Goal: Transaction & Acquisition: Book appointment/travel/reservation

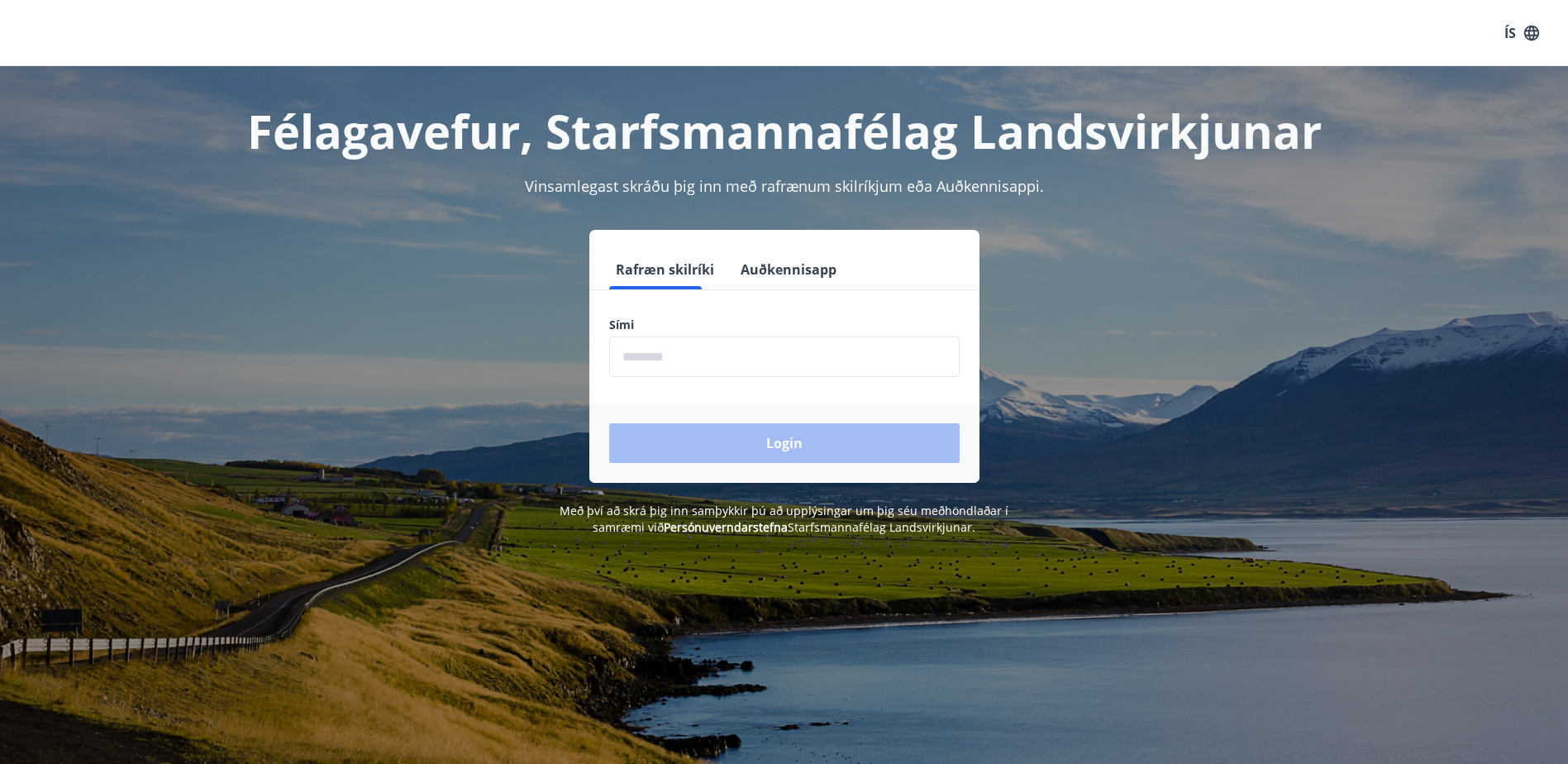
click at [628, 359] on input "phone" at bounding box center [784, 357] width 350 height 41
type input "********"
click at [609, 423] on button "Login" at bounding box center [784, 443] width 350 height 40
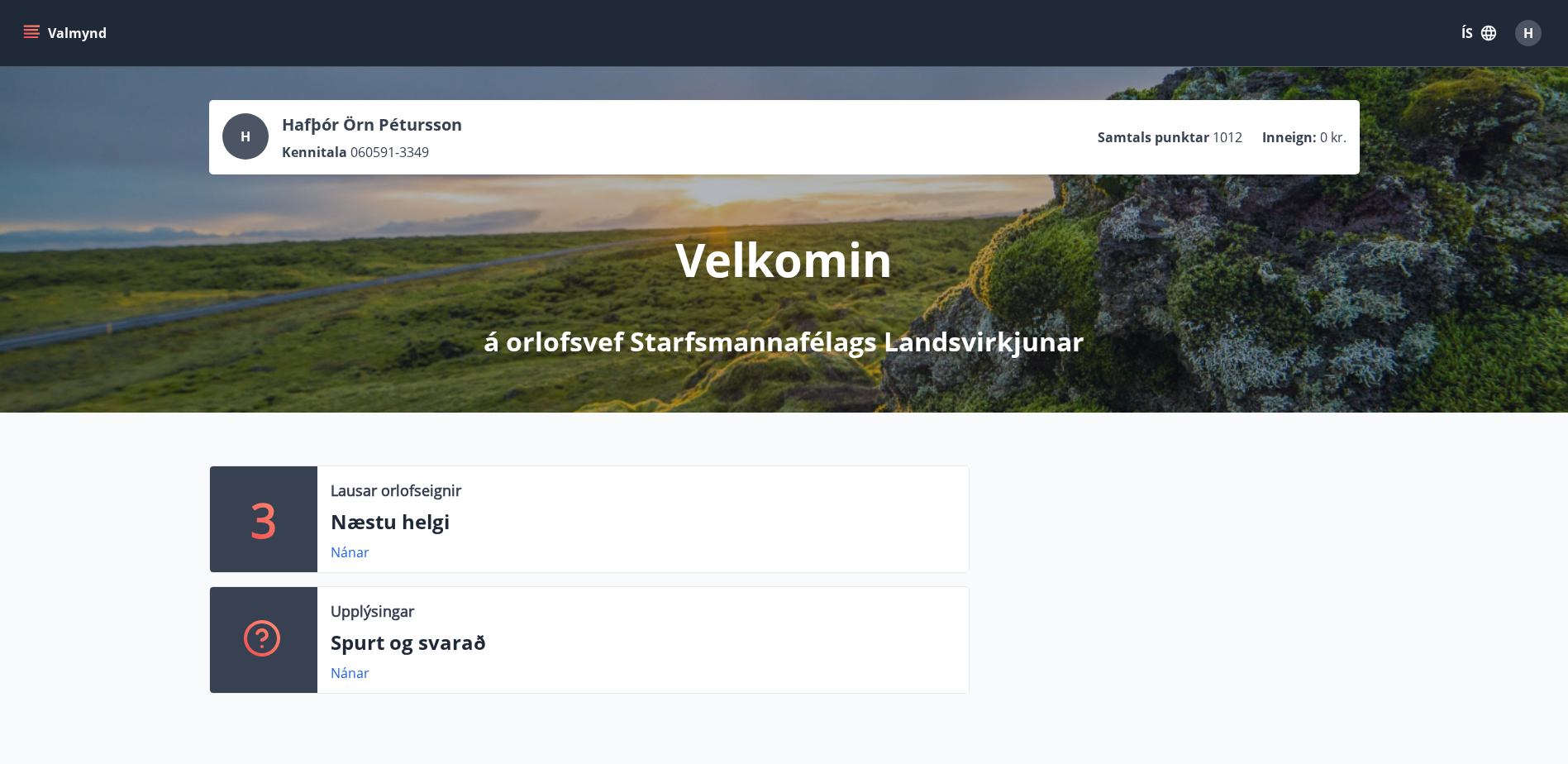
click at [60, 39] on button "Valmynd" at bounding box center [66, 32] width 94 height 30
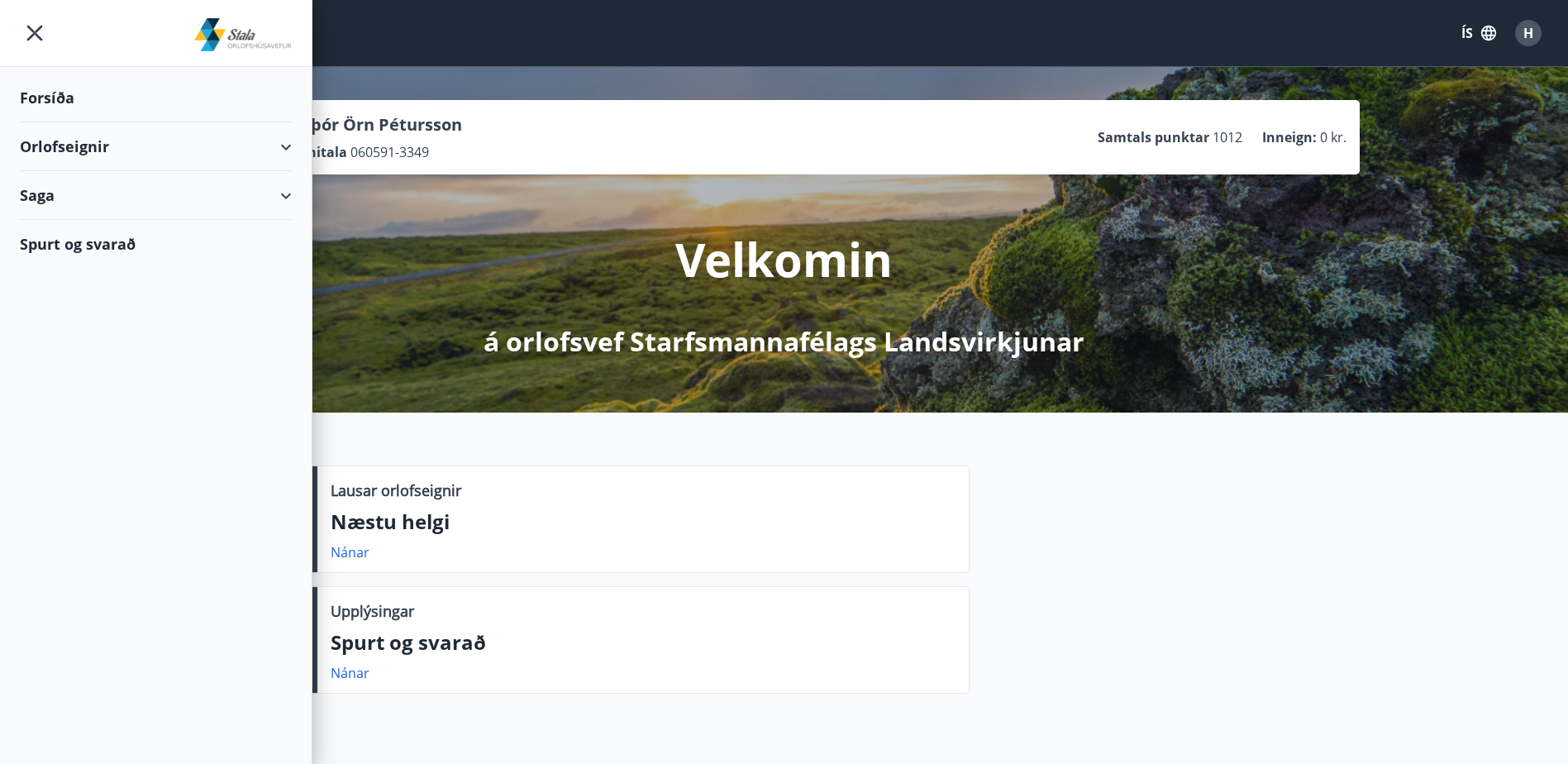
click at [73, 210] on div "Saga" at bounding box center [155, 195] width 272 height 49
click at [83, 242] on div "Bókanir" at bounding box center [156, 237] width 245 height 35
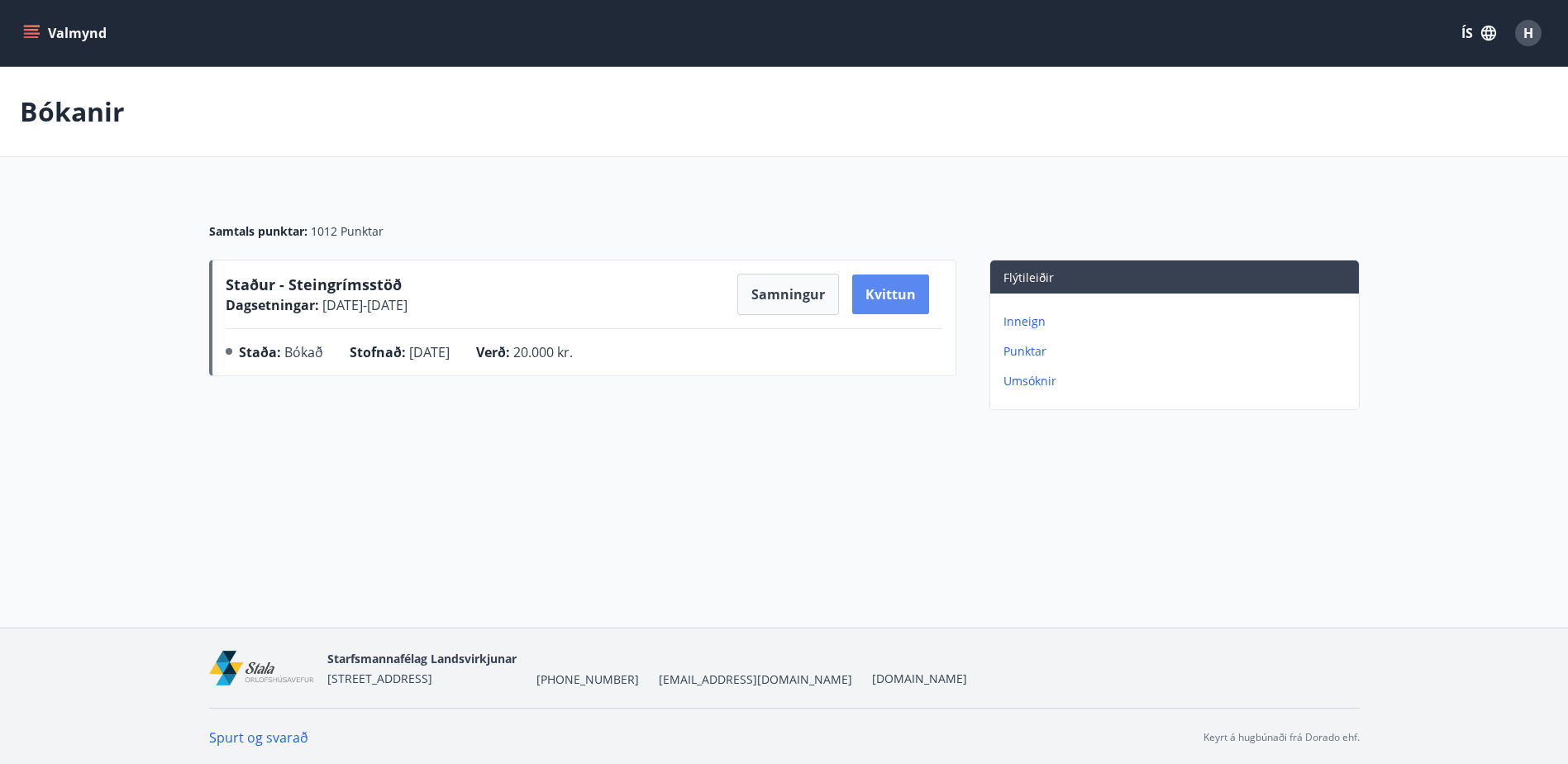
click at [879, 296] on button "Kvittun" at bounding box center [890, 294] width 77 height 40
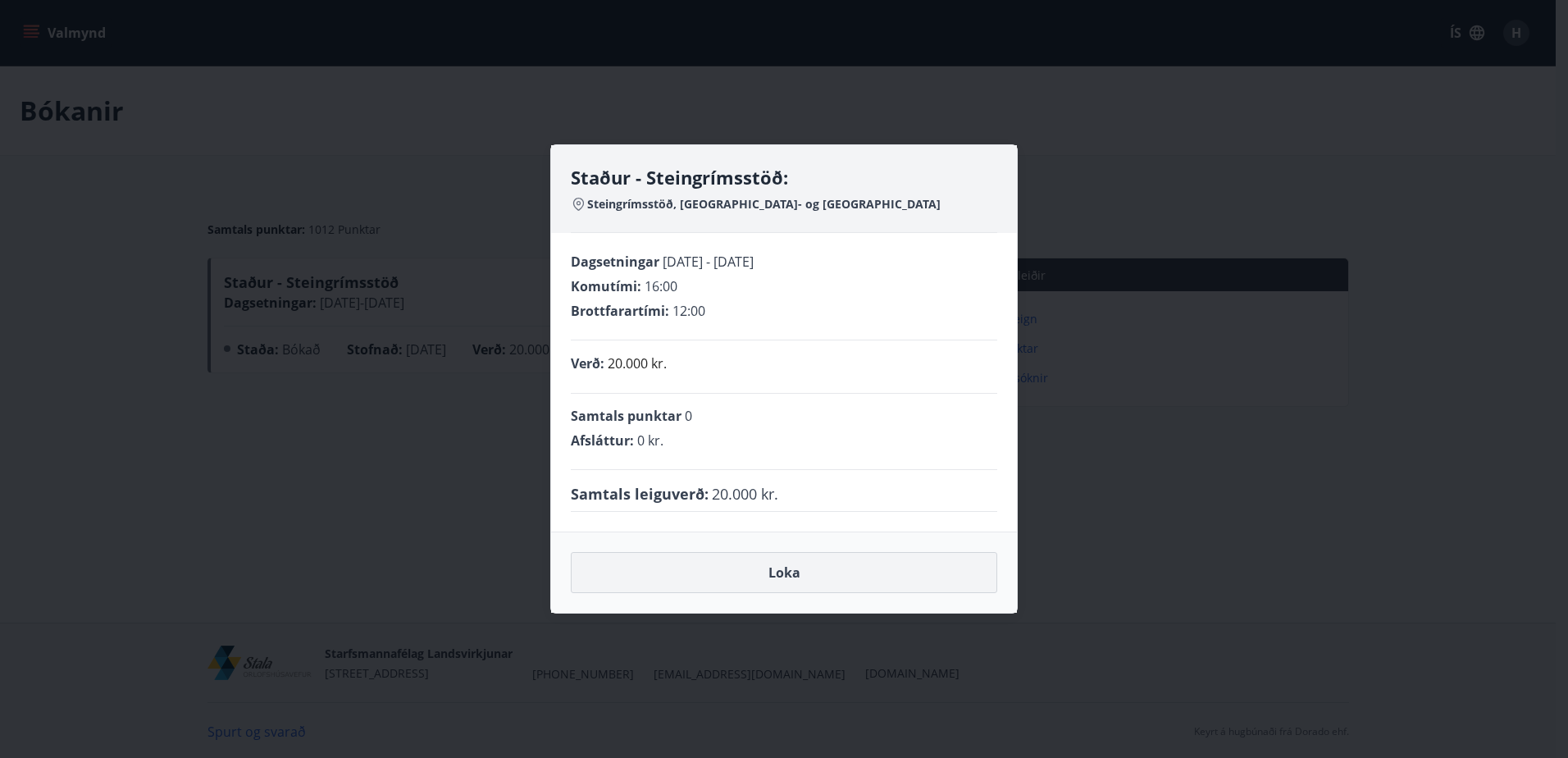
click at [691, 574] on button "Loka" at bounding box center [784, 572] width 427 height 41
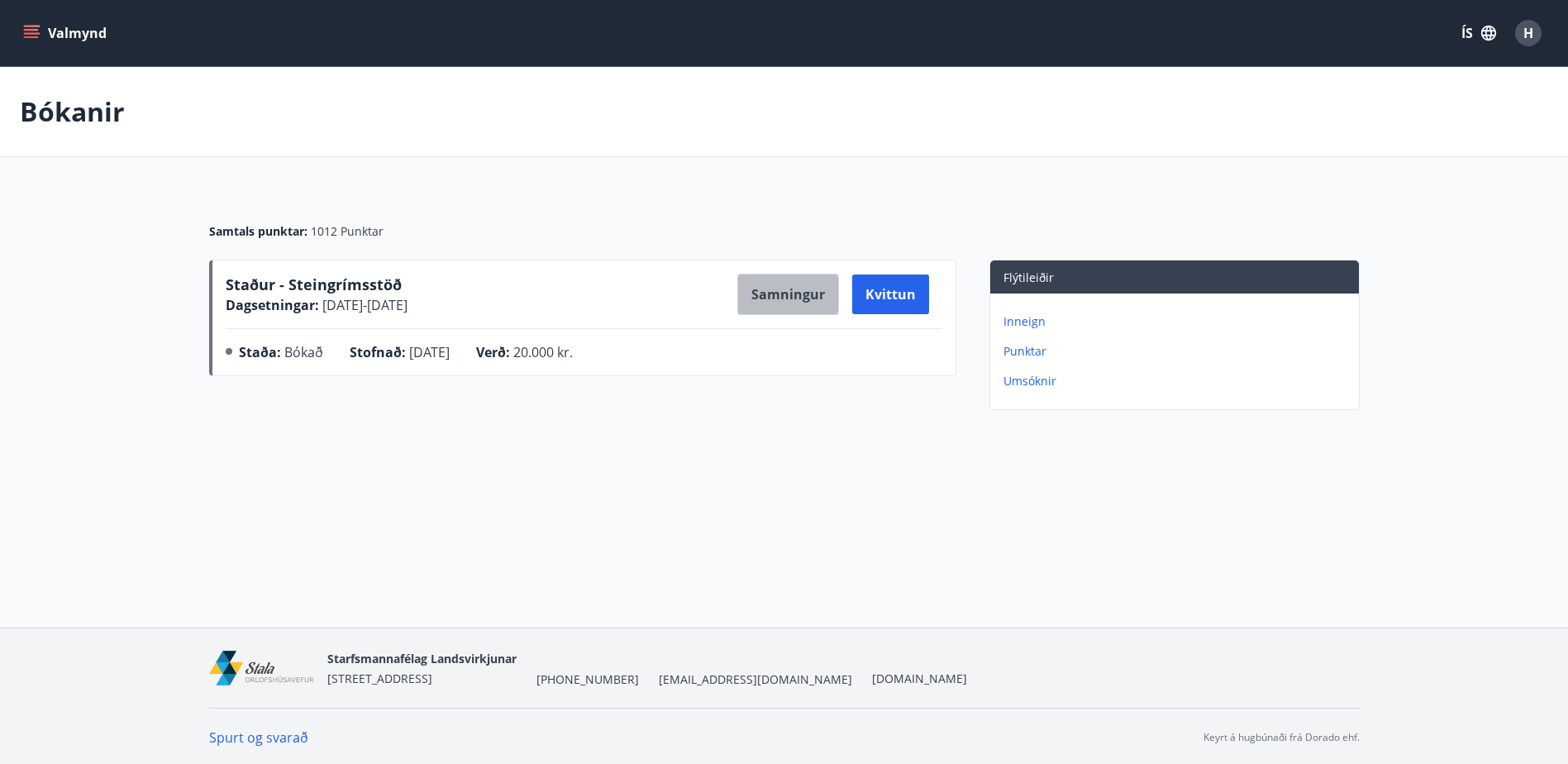
click at [784, 294] on button "Samningur" at bounding box center [788, 294] width 101 height 42
click at [85, 117] on p "Bókanir" at bounding box center [72, 112] width 105 height 37
click at [66, 28] on button "Valmynd" at bounding box center [66, 32] width 94 height 30
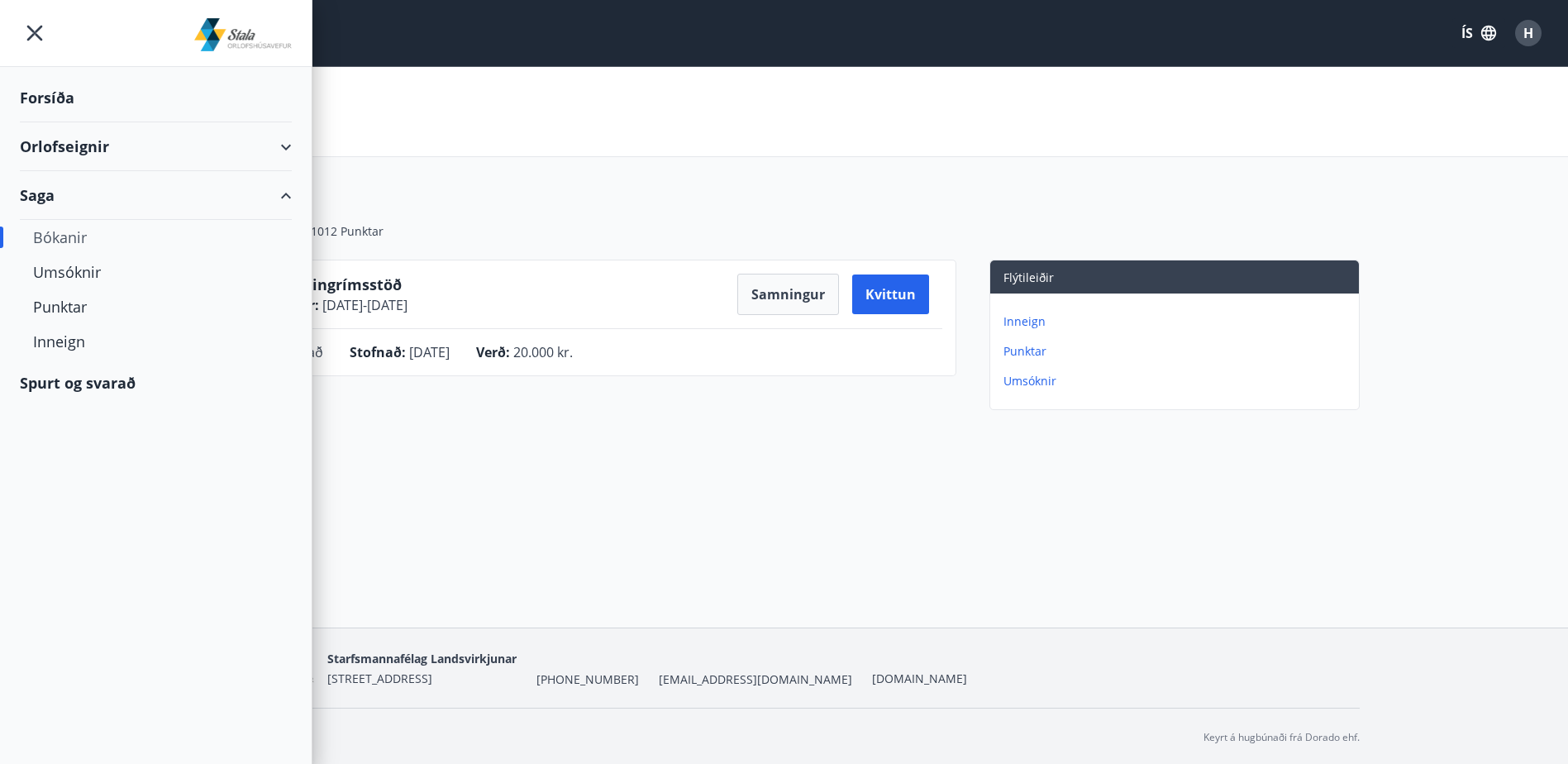
click at [167, 395] on div "Spurt og svarað" at bounding box center [155, 382] width 272 height 48
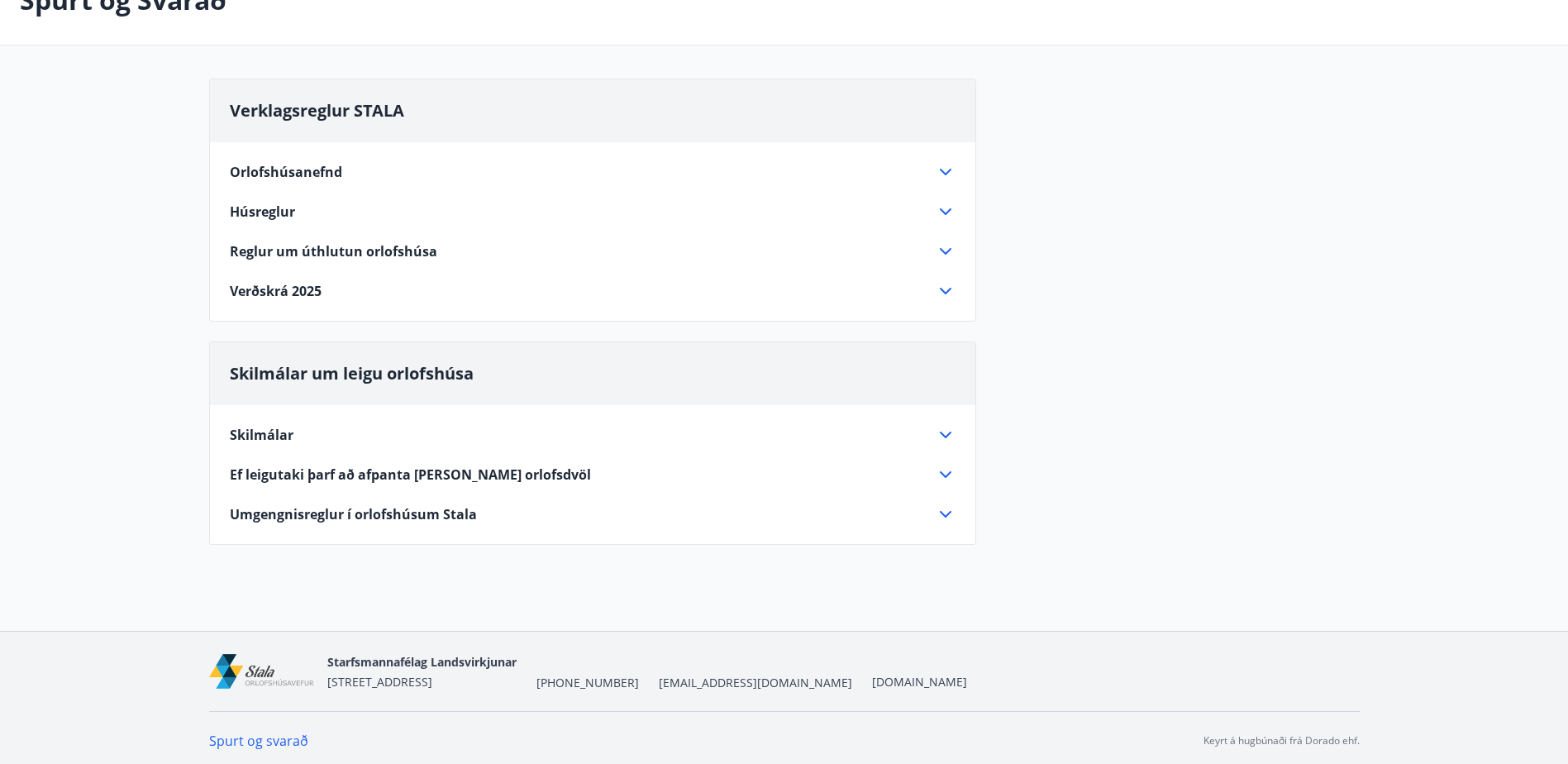
scroll to position [118, 0]
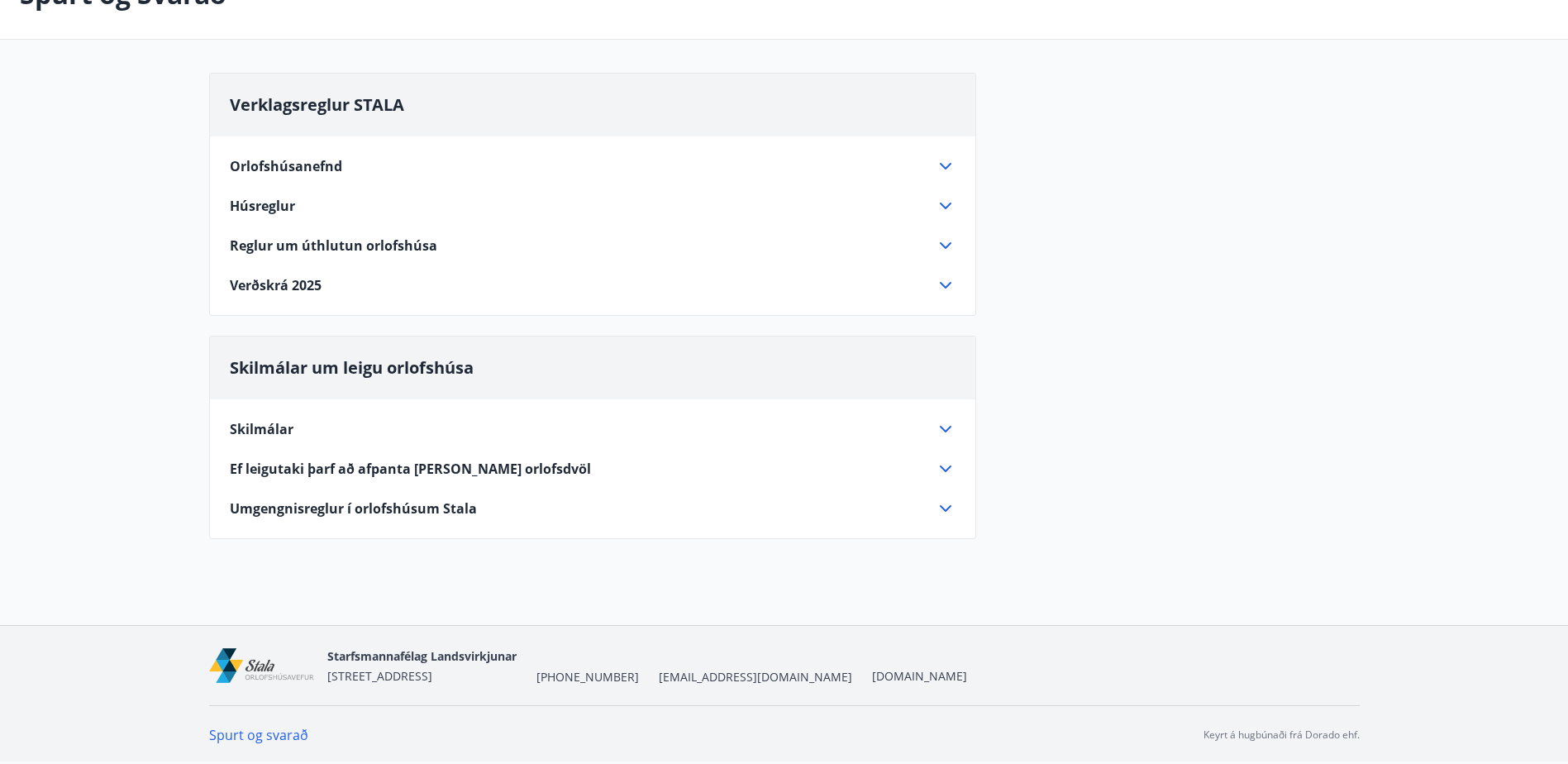
click at [263, 424] on span "Skilmálar" at bounding box center [261, 428] width 64 height 18
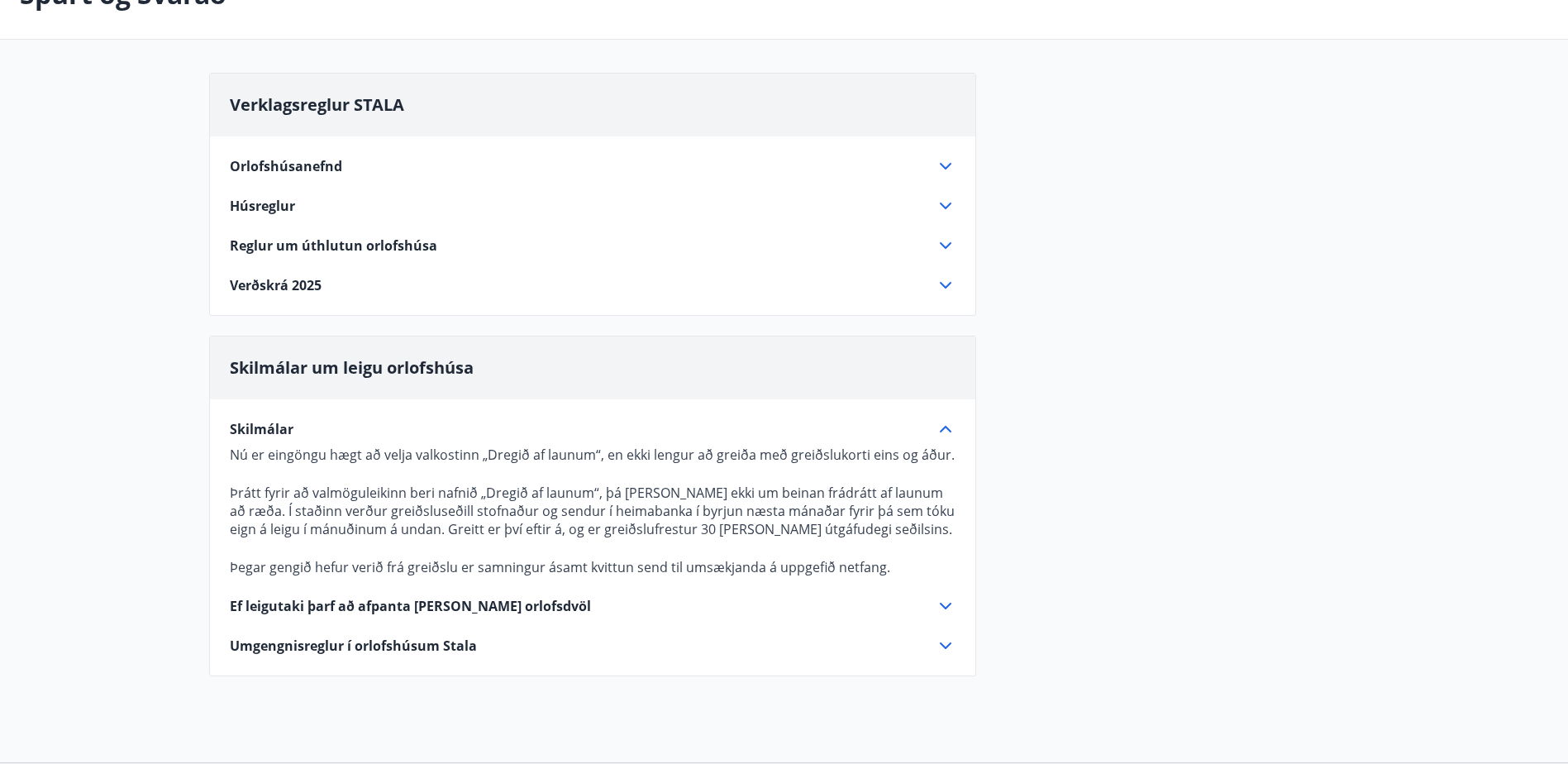
click at [263, 424] on span "Skilmálar" at bounding box center [261, 428] width 64 height 18
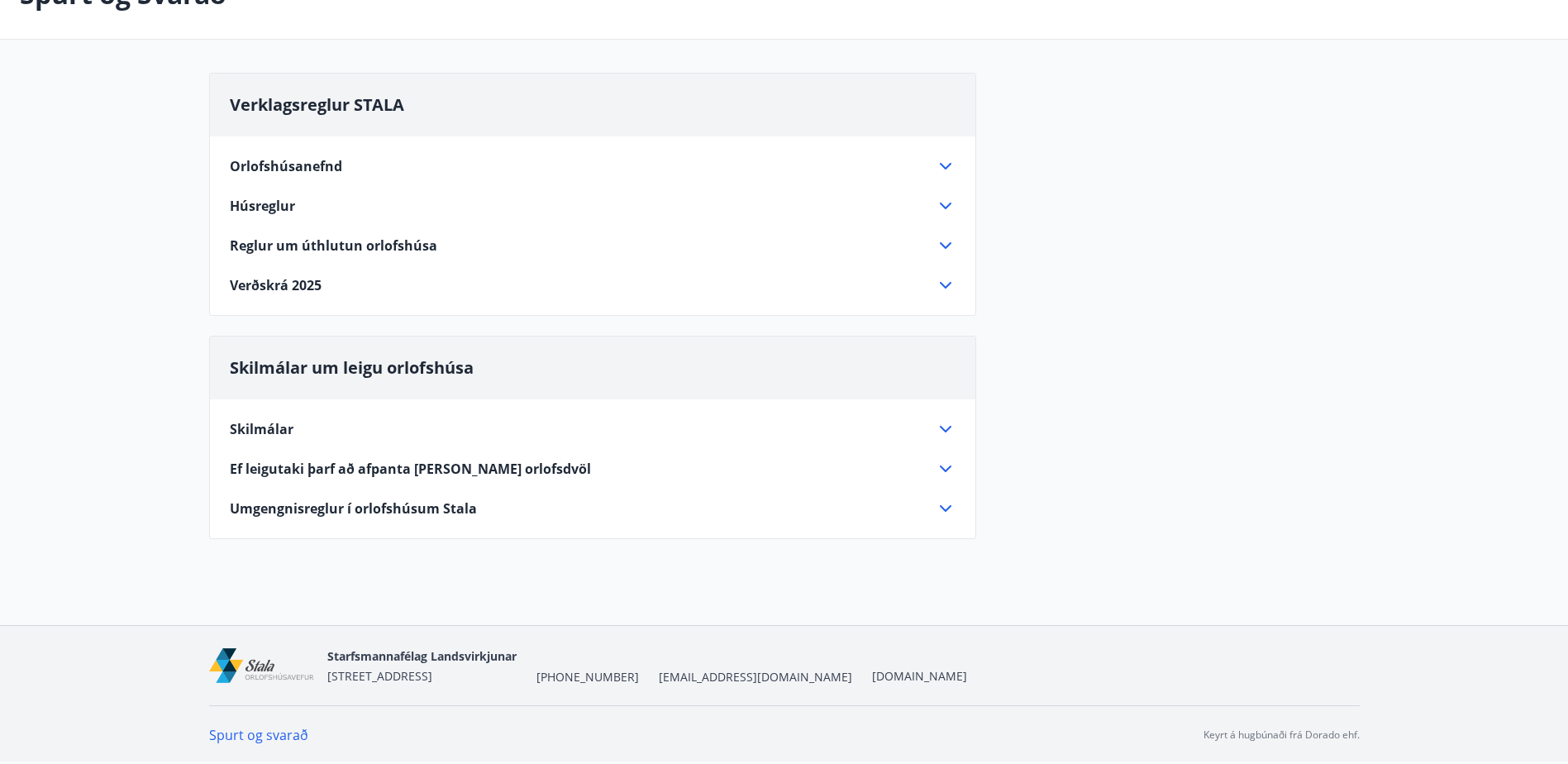
click at [291, 155] on div "Orlofshúsanefnd Starfssvið orlofshúsanefndar er að sjá um uppbyggingu, viðhald …" at bounding box center [592, 215] width 766 height 158
click at [291, 160] on span "Orlofshúsanefnd" at bounding box center [286, 165] width 112 height 18
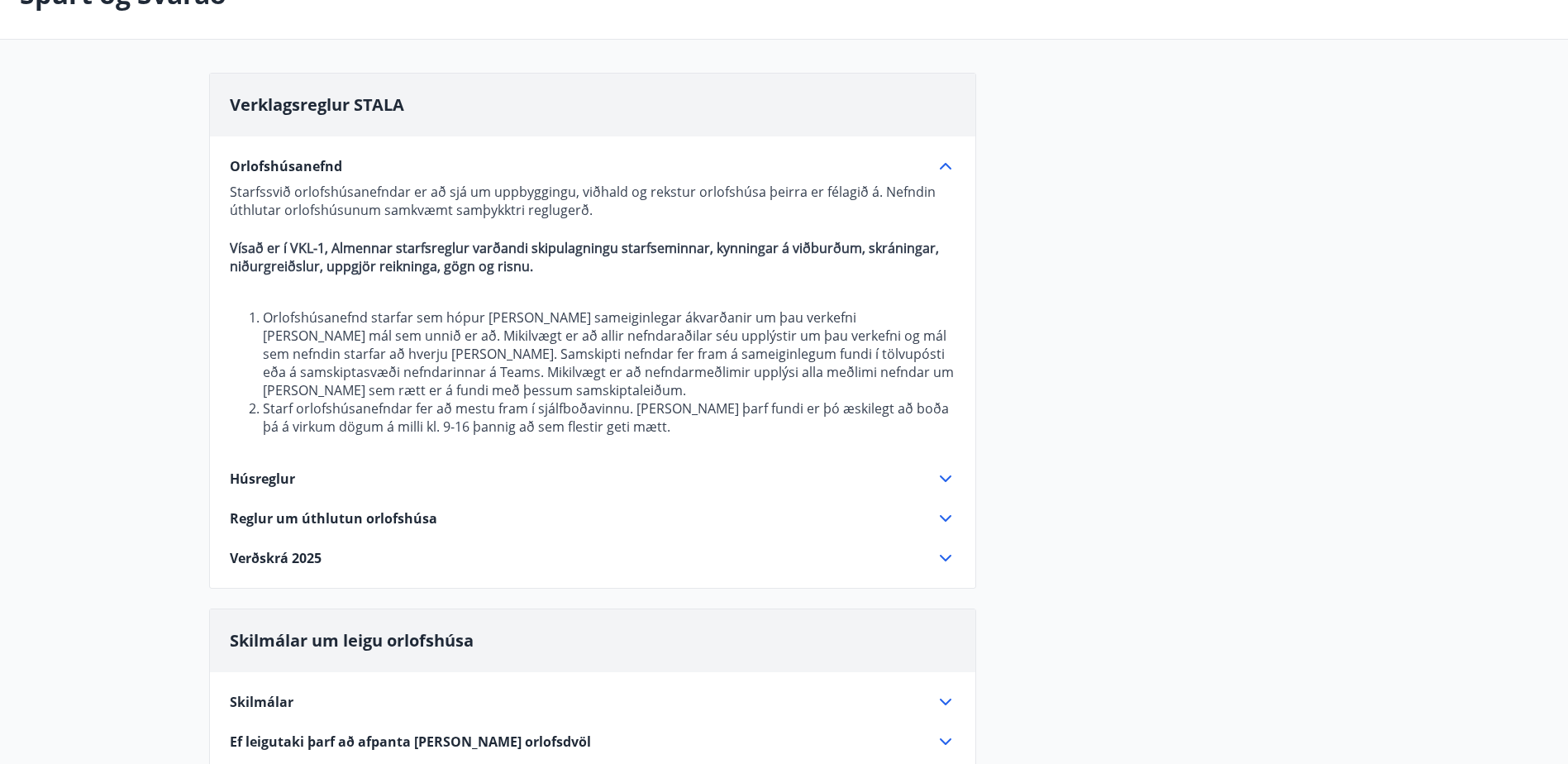
drag, startPoint x: 291, startPoint y: 160, endPoint x: 154, endPoint y: 170, distance: 137.4
click at [154, 170] on main "Spurt og Svarað Verklagsreglur STALA Orlofshúsanefnd Starfssvið orlofshúsanefnd…" at bounding box center [784, 390] width 1568 height 882
click at [128, 210] on main "Spurt og Svarað Verklagsreglur STALA Orlofshúsanefnd Starfssvið orlofshúsanefnd…" at bounding box center [784, 390] width 1568 height 882
click at [328, 104] on span "Verklagsreglur STALA" at bounding box center [317, 105] width 175 height 22
click at [232, 449] on div "Orlofshúsanefnd Starfssvið orlofshúsanefndar er að sjá um uppbyggingu, viðhald …" at bounding box center [592, 352] width 766 height 432
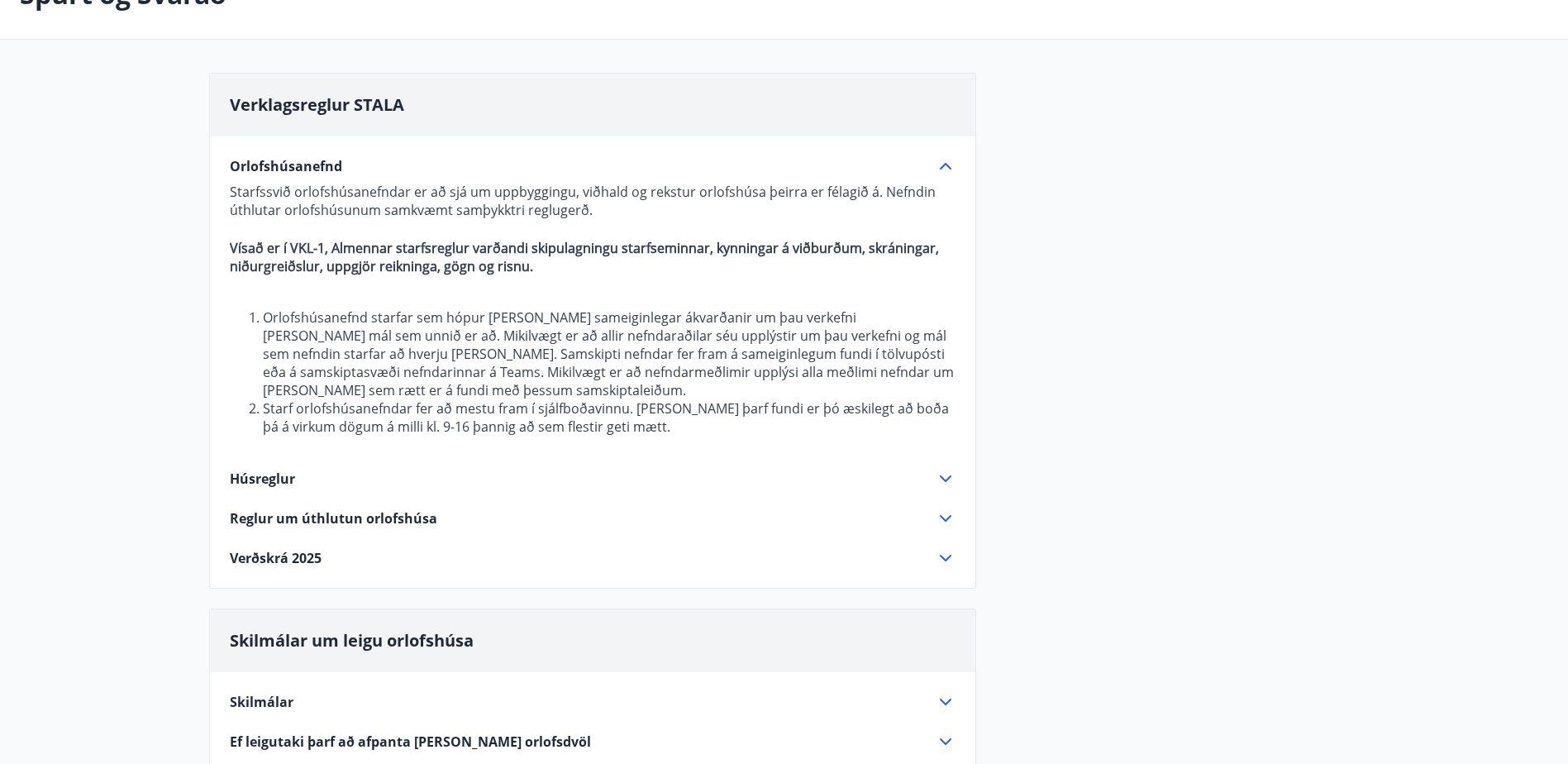
click at [244, 482] on span "Húsreglur" at bounding box center [262, 478] width 66 height 18
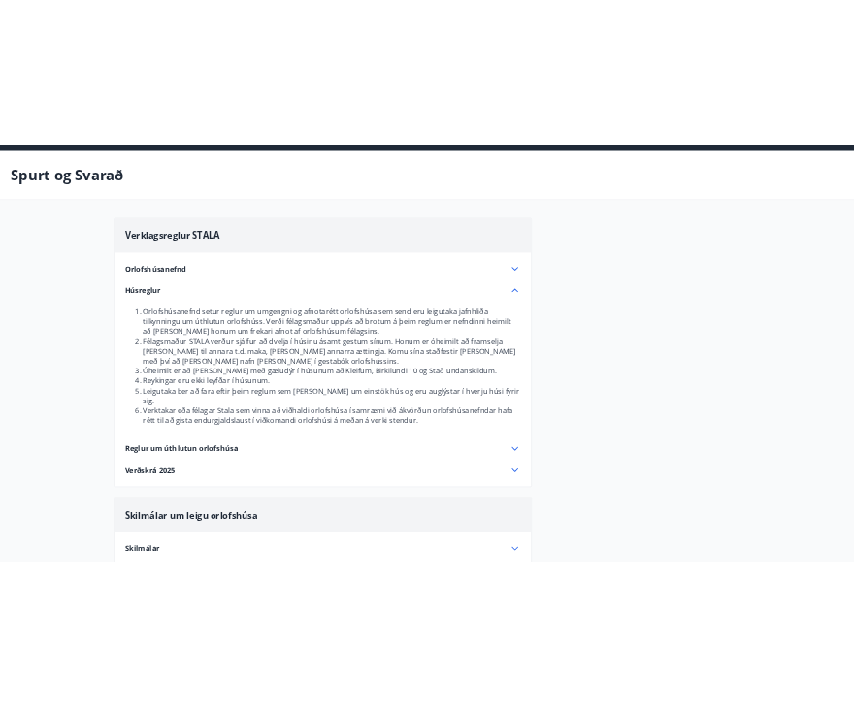
scroll to position [0, 0]
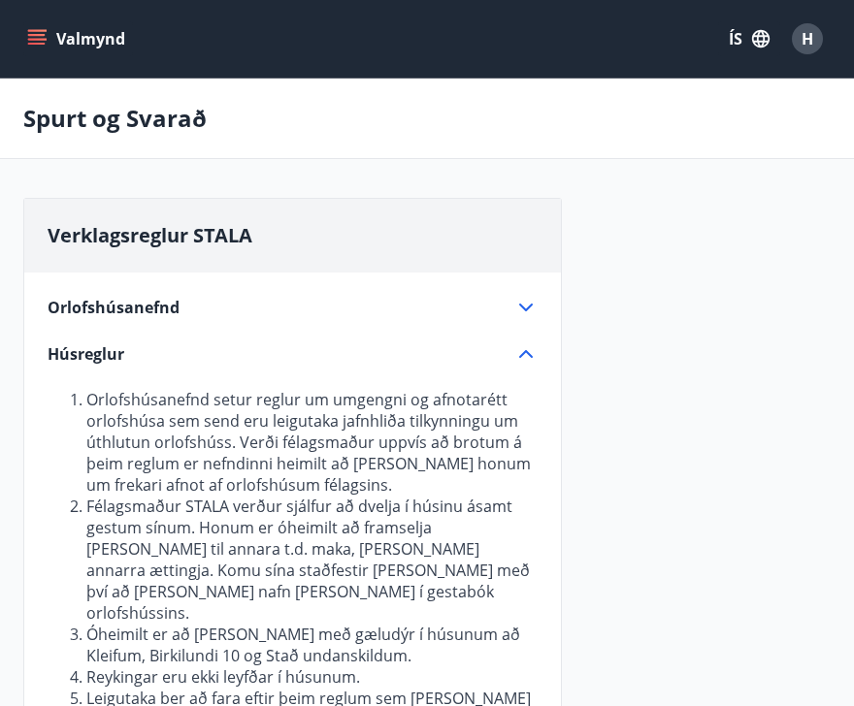
click at [76, 13] on div "Valmynd ÍS H" at bounding box center [427, 39] width 854 height 78
click at [82, 30] on button "Valmynd" at bounding box center [78, 38] width 110 height 35
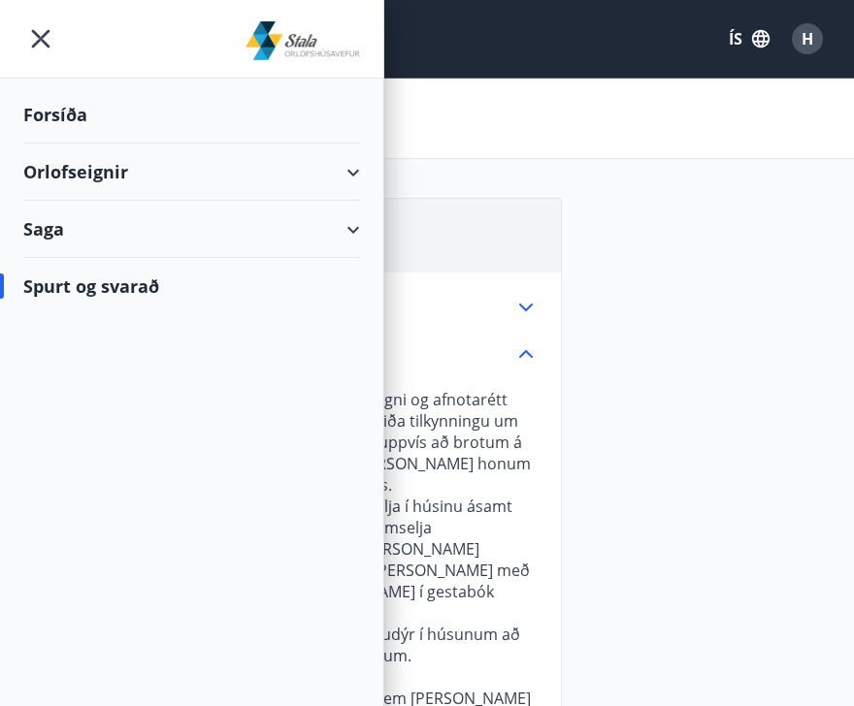
click at [125, 127] on div "Forsíða" at bounding box center [191, 114] width 337 height 57
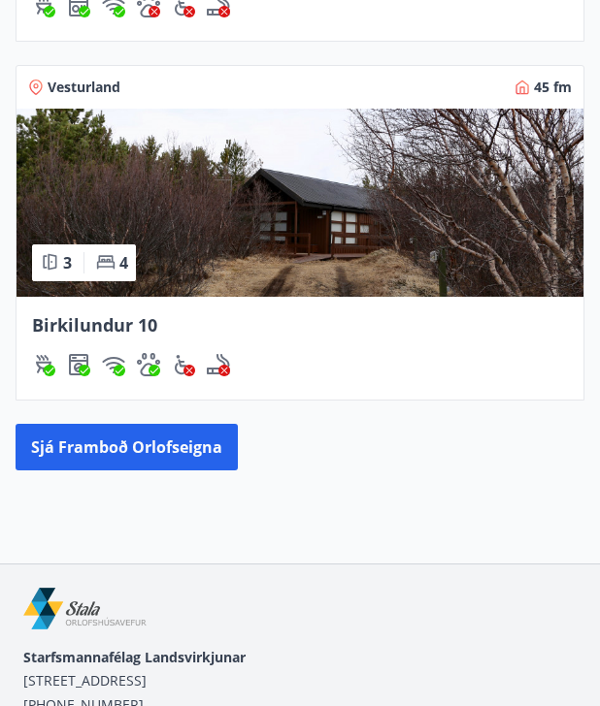
scroll to position [1861, 0]
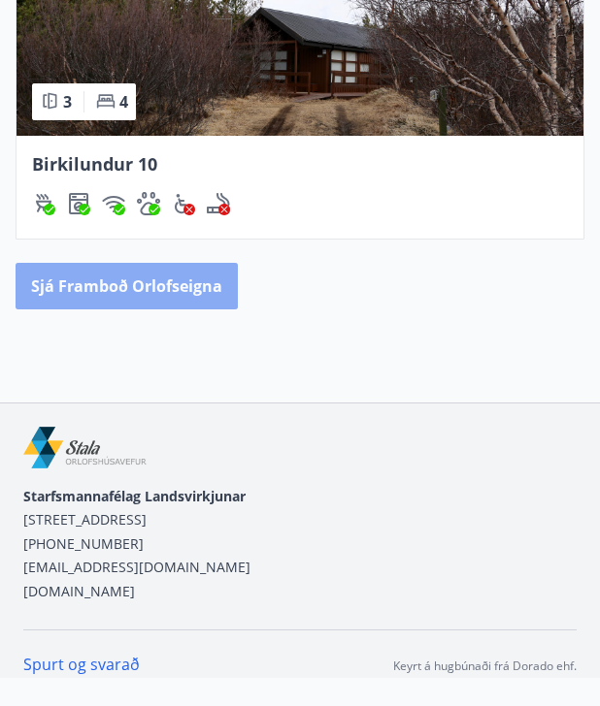
click at [168, 284] on button "Sjá framboð orlofseigna" at bounding box center [127, 286] width 222 height 47
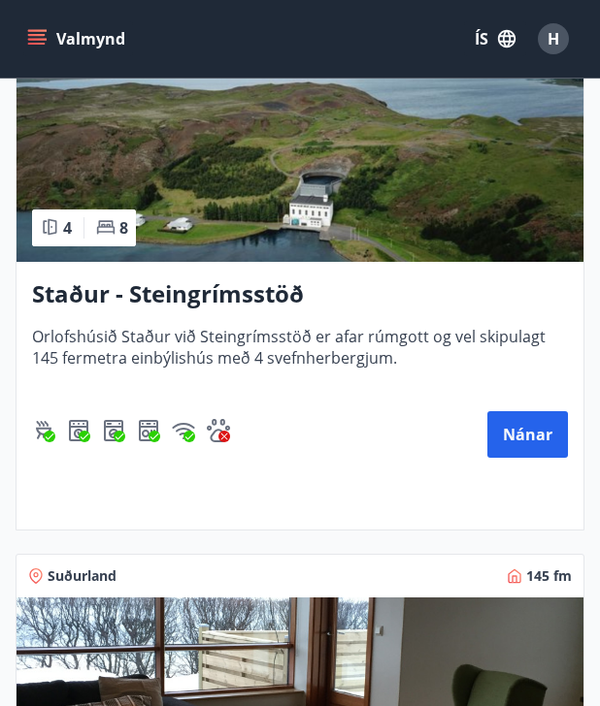
scroll to position [2657, 0]
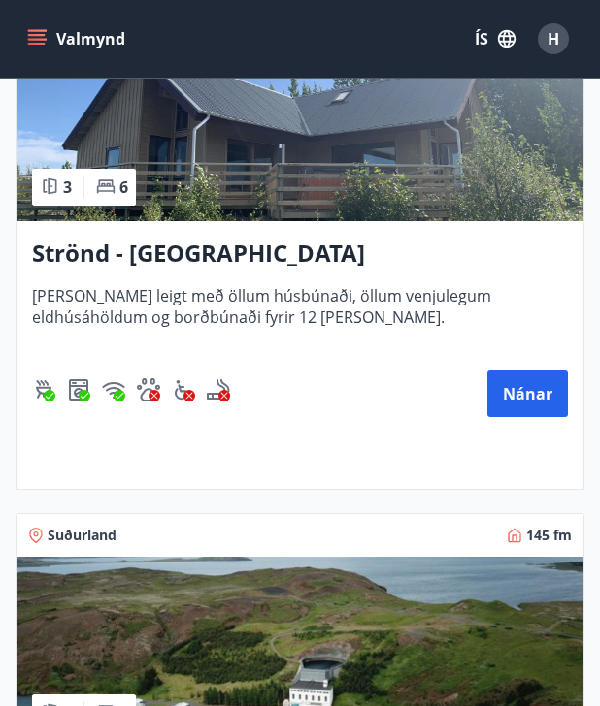
drag, startPoint x: 256, startPoint y: 372, endPoint x: 528, endPoint y: 521, distance: 310.1
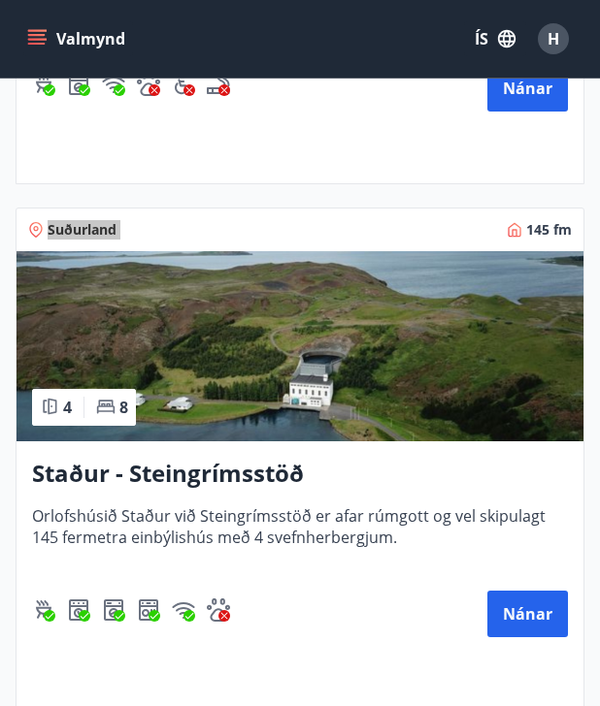
scroll to position [3433, 0]
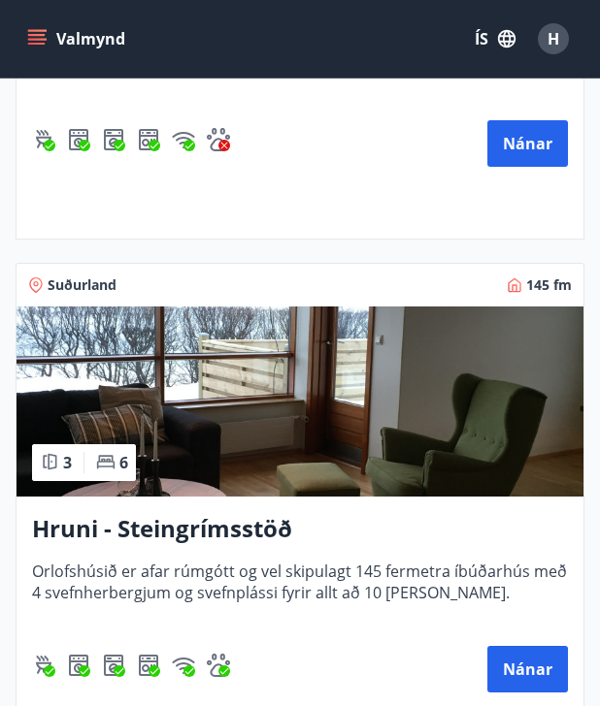
click at [215, 536] on h3 "Hruni - Steingrímsstöð" at bounding box center [300, 528] width 536 height 33
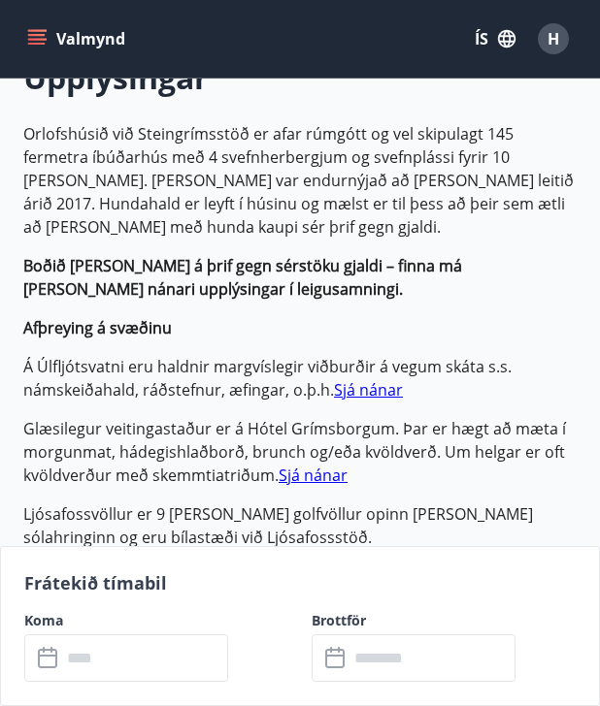
scroll to position [388, 0]
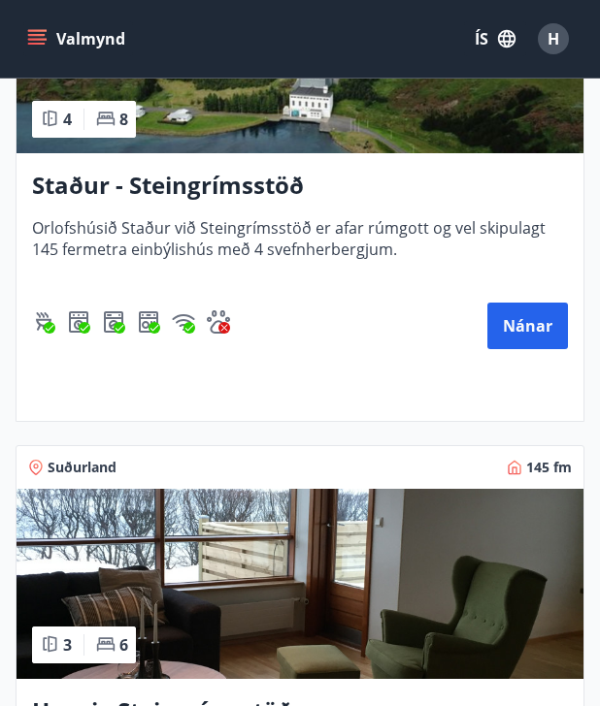
click at [164, 205] on div "Staður - Steingrímsstöð Orlofshúsið Staður við Steingrímsstöð er afar rúmgott o…" at bounding box center [299, 287] width 567 height 268
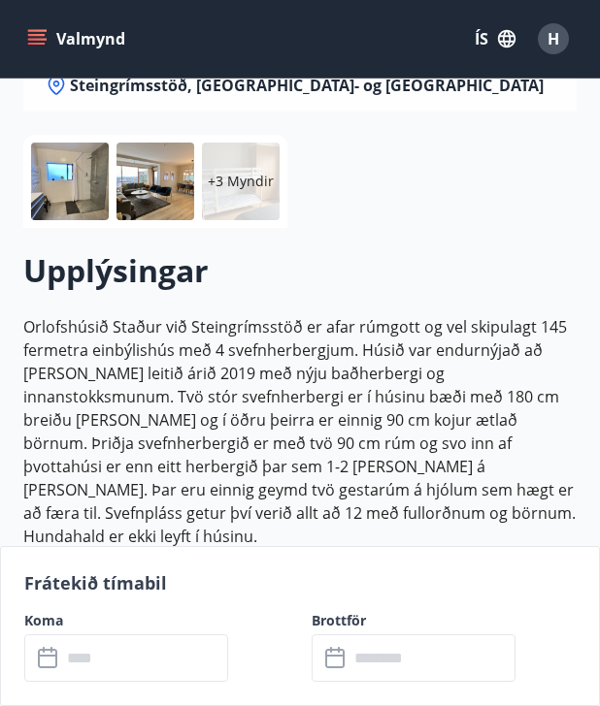
scroll to position [485, 0]
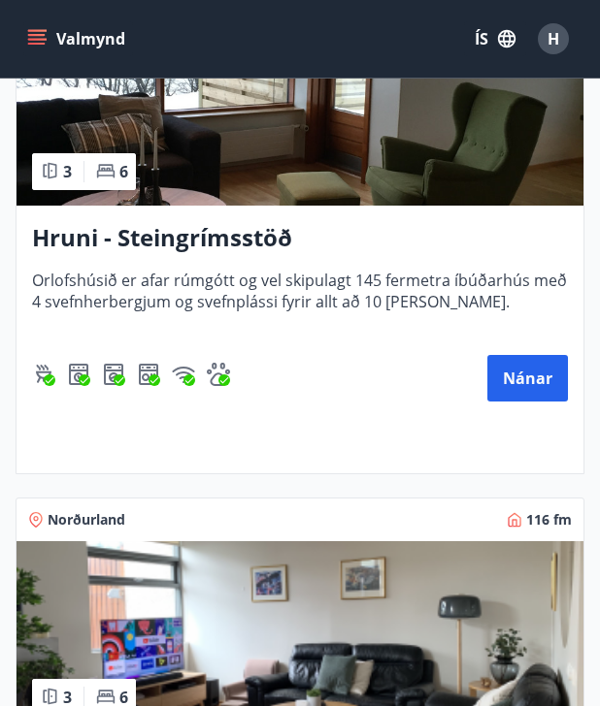
click at [148, 224] on h3 "Hruni - Steingrímsstöð" at bounding box center [300, 237] width 536 height 33
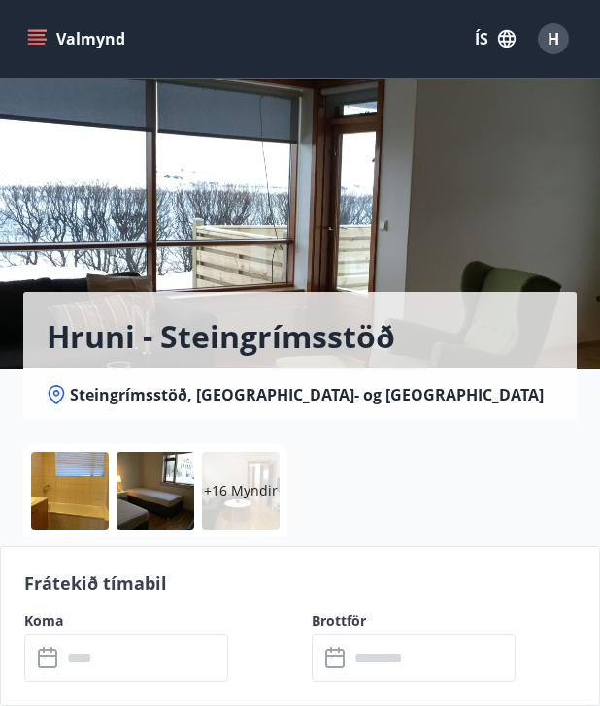
click at [217, 511] on div "+16 Myndir" at bounding box center [241, 491] width 78 height 78
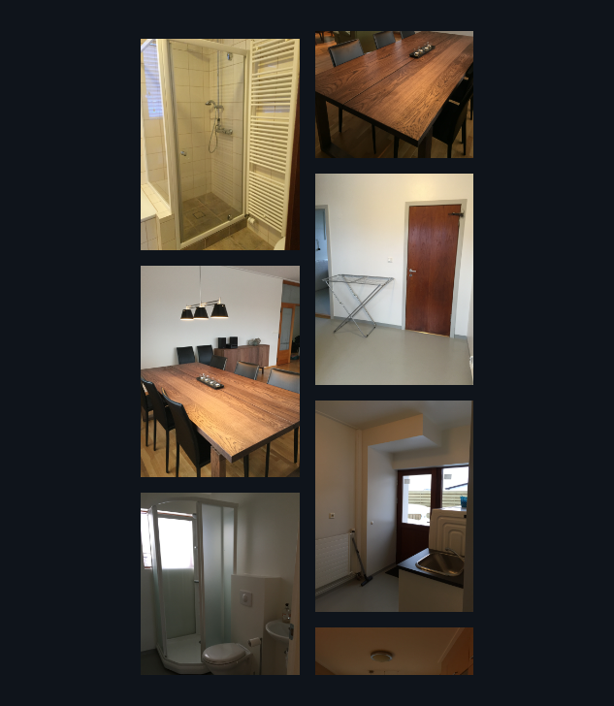
scroll to position [679, 0]
